Goal: Navigation & Orientation: Find specific page/section

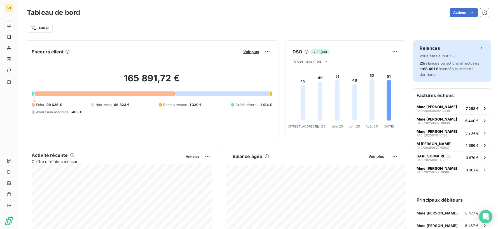
click at [480, 71] on div "25 relances ou actions effectuées et 68 491 € relancés la semaine dernière." at bounding box center [452, 68] width 65 height 17
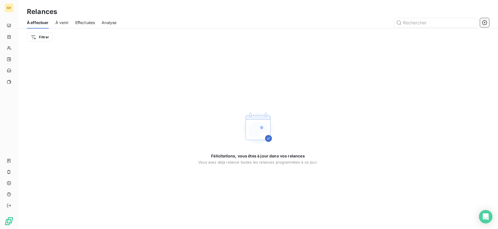
click at [55, 18] on div "À venir" at bounding box center [61, 23] width 13 height 12
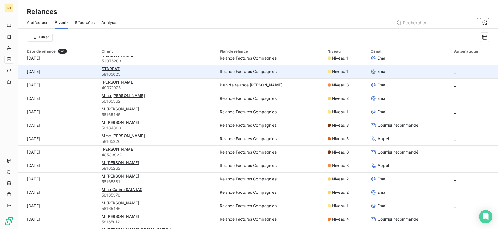
scroll to position [35, 0]
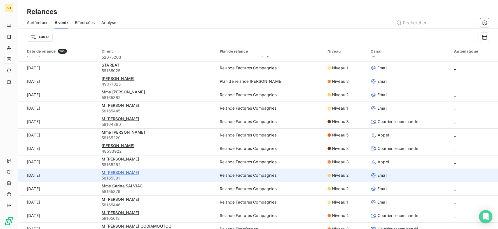
click at [120, 174] on span "M [PERSON_NAME]" at bounding box center [121, 172] width 38 height 5
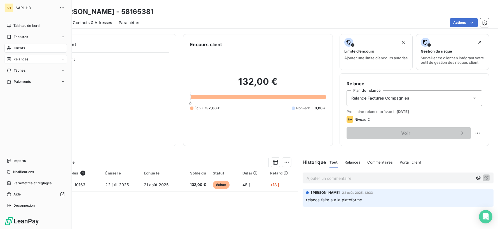
click at [12, 61] on div "Relances" at bounding box center [18, 59] width 22 height 5
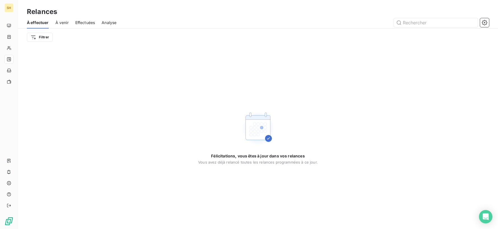
click at [64, 21] on span "À venir" at bounding box center [61, 23] width 13 height 6
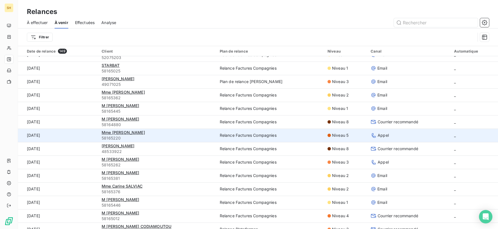
scroll to position [39, 0]
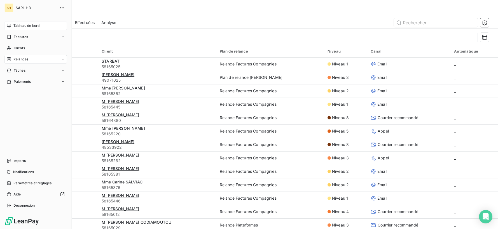
click at [20, 22] on div "Tableau de bord" at bounding box center [35, 25] width 62 height 9
